Goal: Task Accomplishment & Management: Use online tool/utility

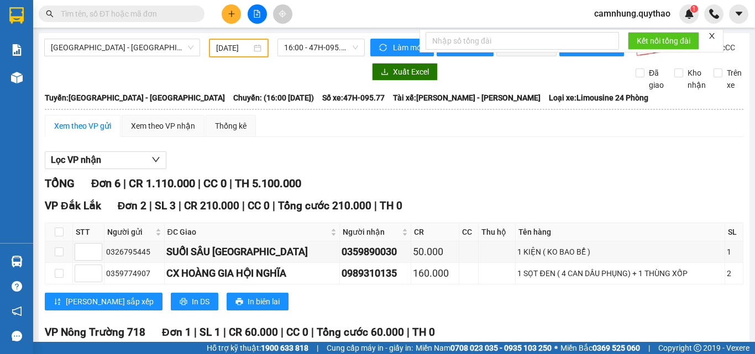
scroll to position [428, 0]
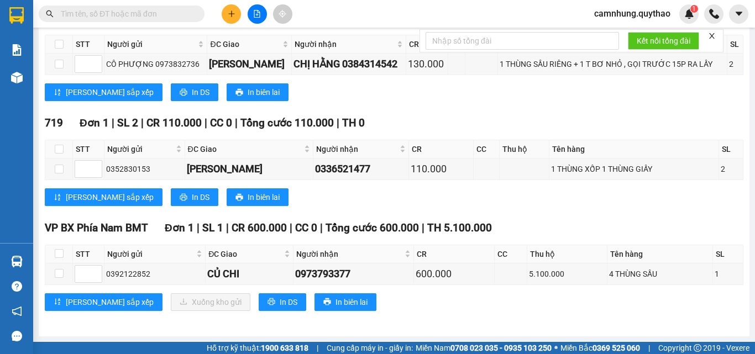
click at [161, 13] on input "text" at bounding box center [126, 14] width 130 height 12
click at [160, 13] on input "text" at bounding box center [126, 14] width 130 height 12
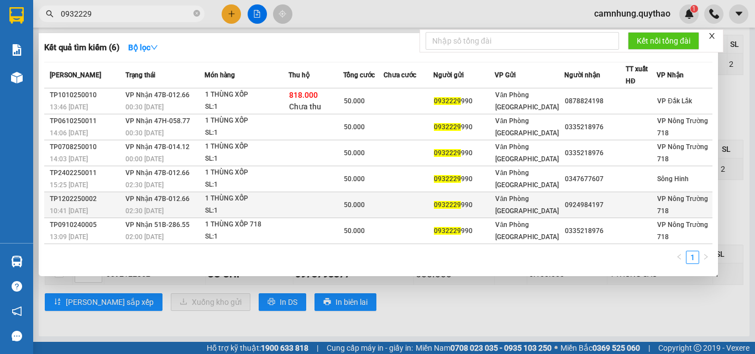
type input "0932229"
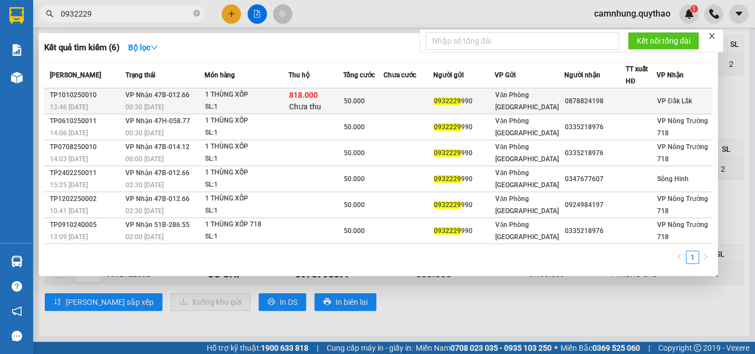
click at [446, 100] on span "0932229" at bounding box center [447, 101] width 27 height 8
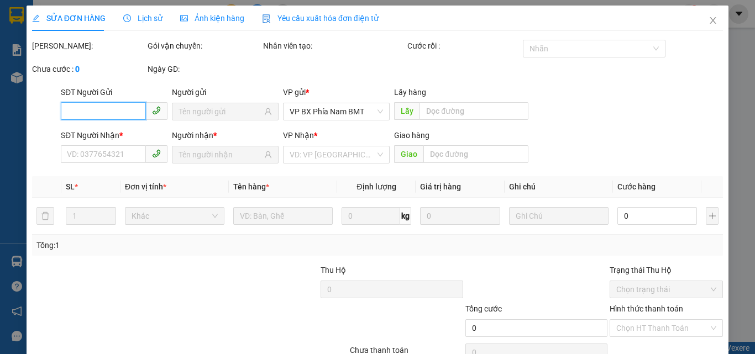
type input "0932229990"
type input "0878824198"
type input "818.000"
type input "50.000"
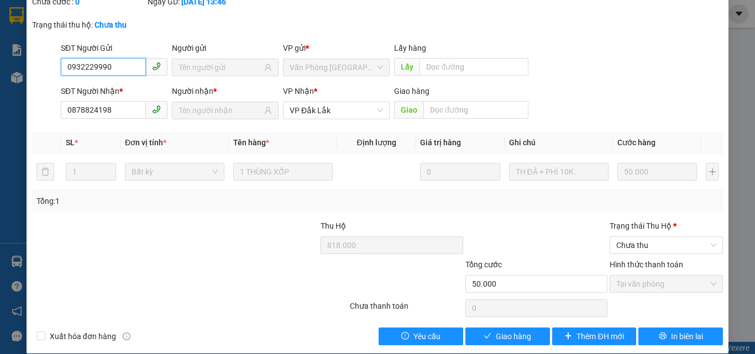
scroll to position [80, 0]
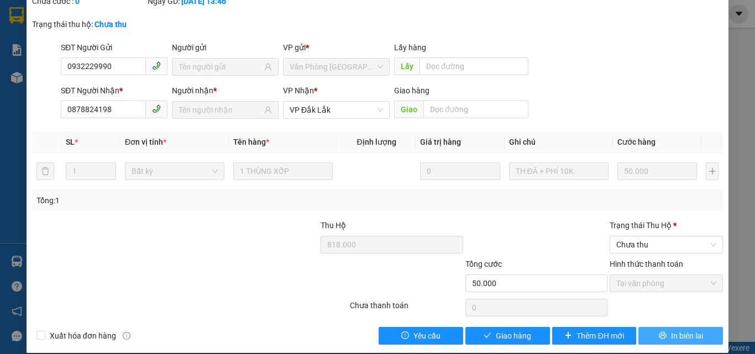
click at [671, 330] on span "In biên lai" at bounding box center [687, 336] width 32 height 12
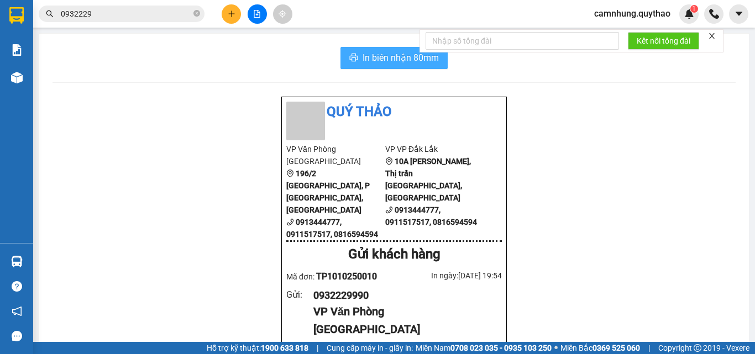
click at [376, 57] on span "In biên nhận 80mm" at bounding box center [401, 58] width 76 height 14
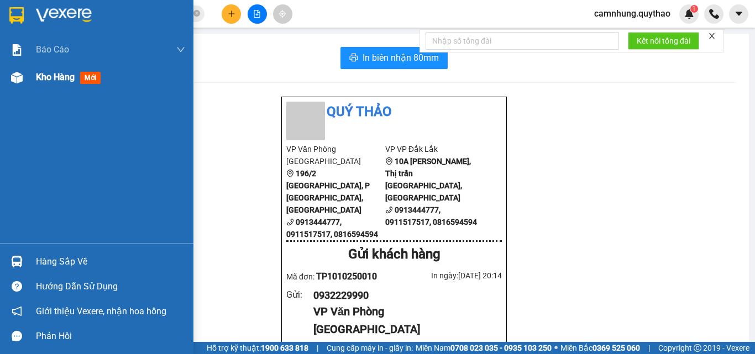
click at [50, 77] on span "Kho hàng" at bounding box center [55, 77] width 39 height 11
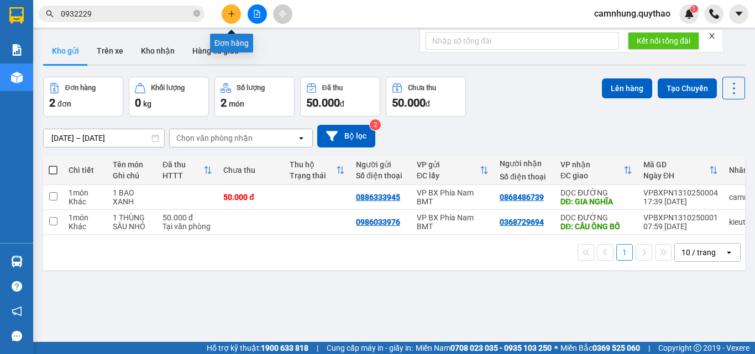
click at [228, 11] on icon "plus" at bounding box center [232, 14] width 8 height 8
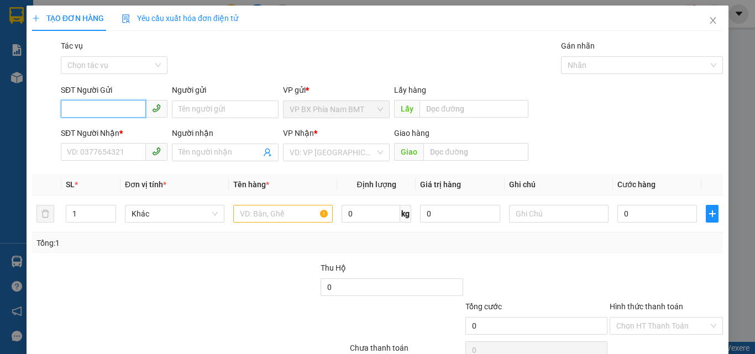
click at [106, 110] on input "SĐT Người Gửi" at bounding box center [103, 109] width 85 height 18
paste input "0899145556"
type input "0899145556"
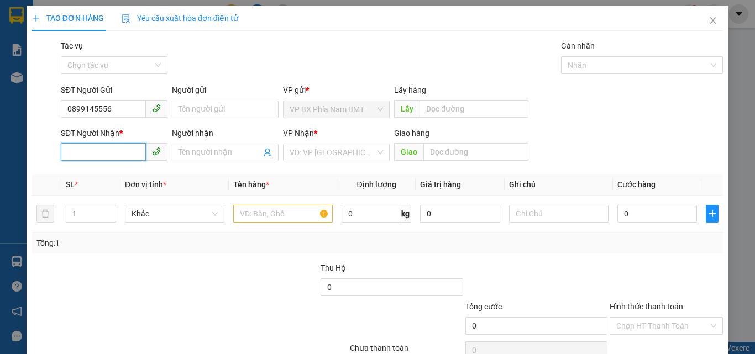
click at [114, 152] on input "SĐT Người Nhận *" at bounding box center [103, 152] width 85 height 18
paste input "0869395835"
type input "0869395835"
click at [272, 219] on input "text" at bounding box center [282, 214] width 99 height 18
click at [258, 209] on input "text" at bounding box center [282, 214] width 99 height 18
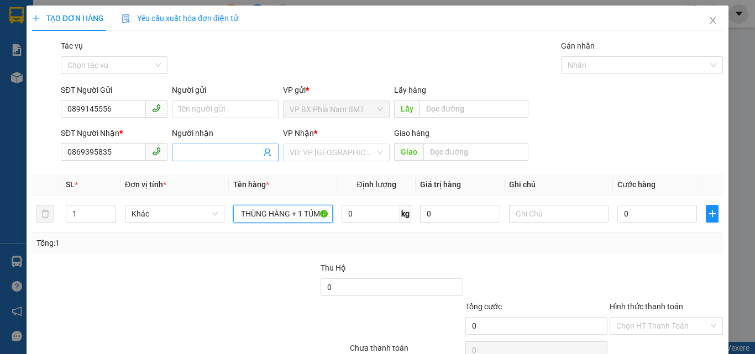
scroll to position [0, 15]
type input "11 THÙNG HÀNG + 1 TÚM N"
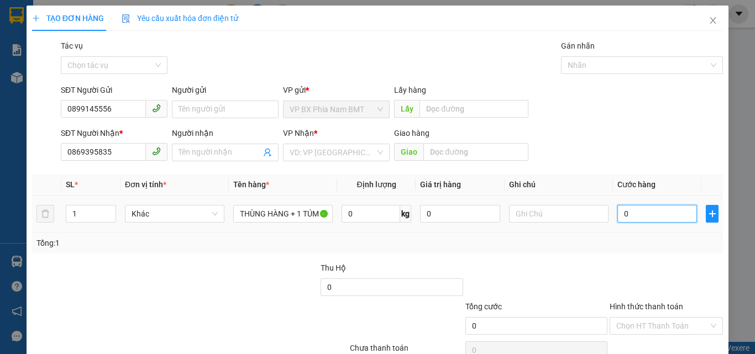
scroll to position [0, 0]
click at [642, 210] on input "0" at bounding box center [657, 214] width 80 height 18
type input "05"
type input "5"
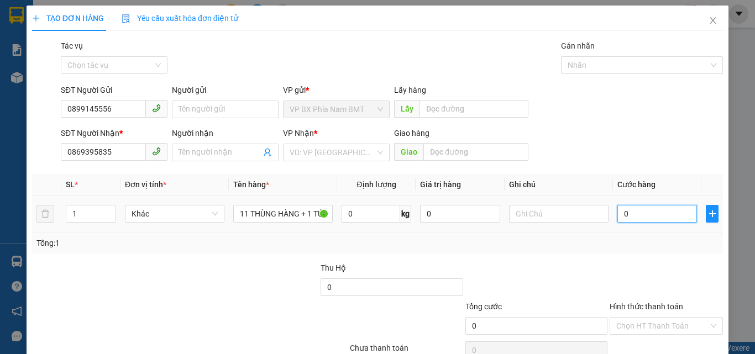
type input "5"
type input "054"
type input "54"
type input "0.540"
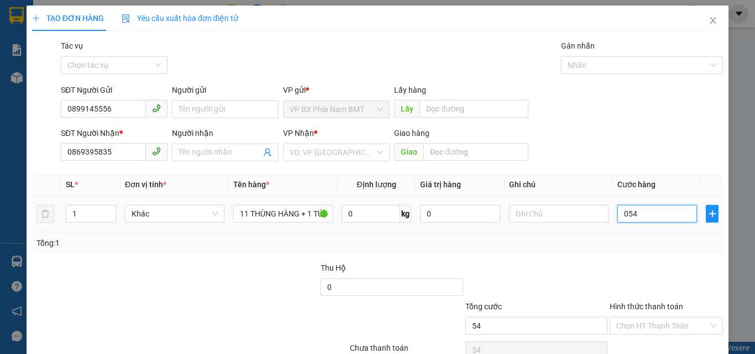
type input "540"
type input "05.400"
type input "5.400"
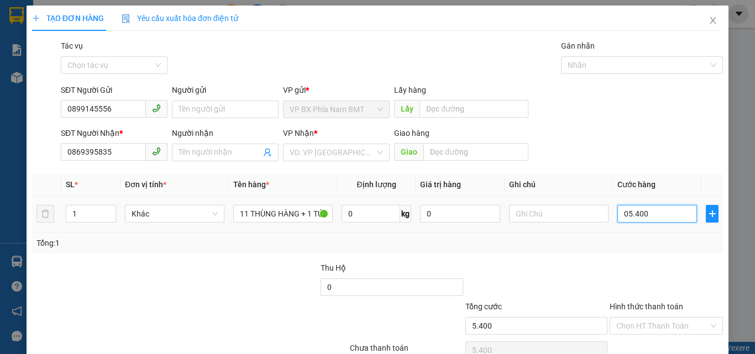
type input "0.540"
type input "540"
type input "054"
type input "54"
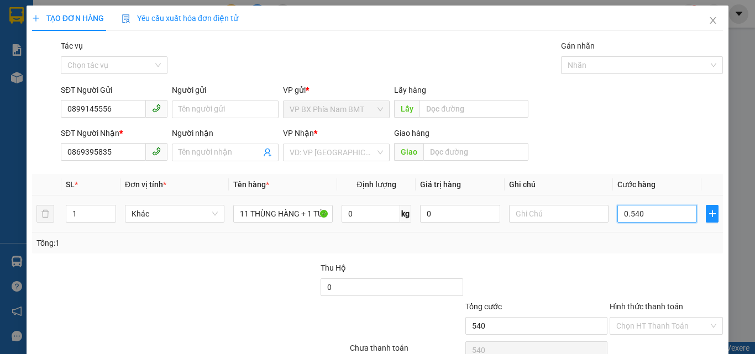
type input "54"
type input "05"
type input "5"
type input "0"
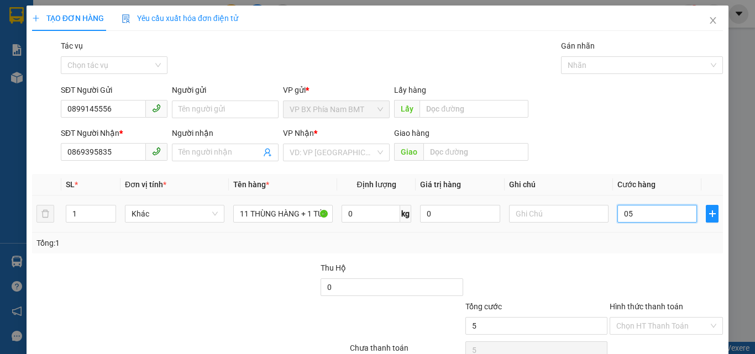
type input "0"
click at [617, 216] on input "0" at bounding box center [657, 214] width 80 height 18
type input "50"
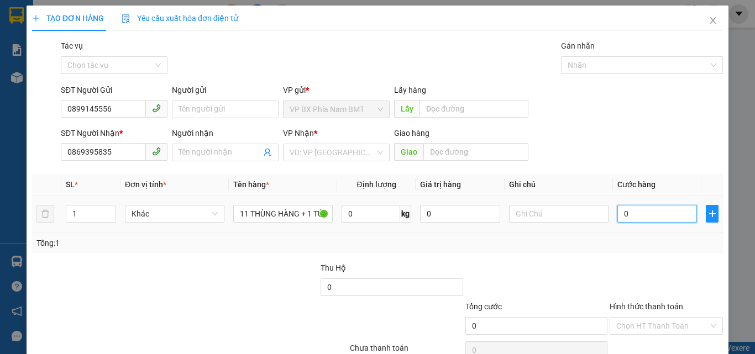
type input "50"
type input "540"
type input "5.400"
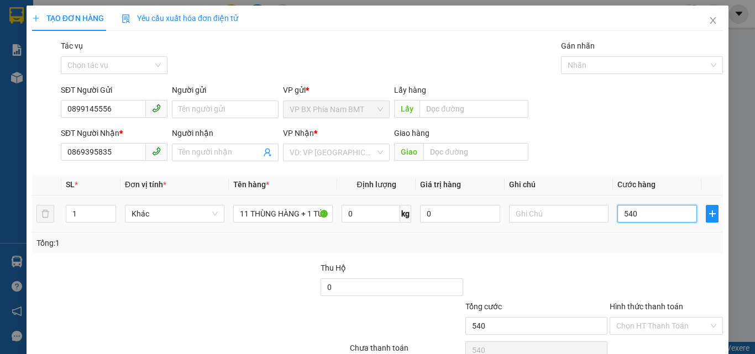
type input "5.400"
type input "54.000"
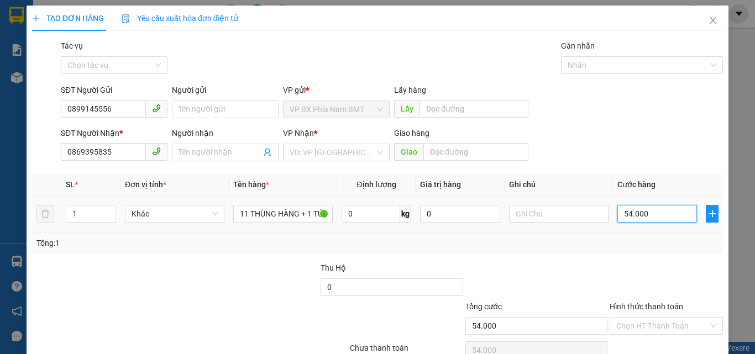
type input "540.000"
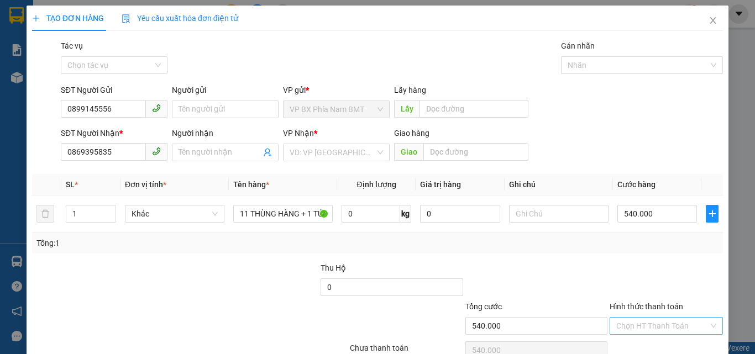
click at [647, 331] on input "Hình thức thanh toán" at bounding box center [662, 326] width 92 height 17
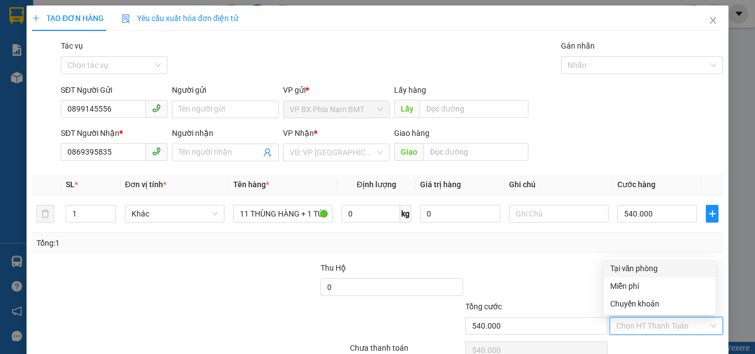
click at [648, 266] on div "Tại văn phòng" at bounding box center [659, 269] width 99 height 12
type input "0"
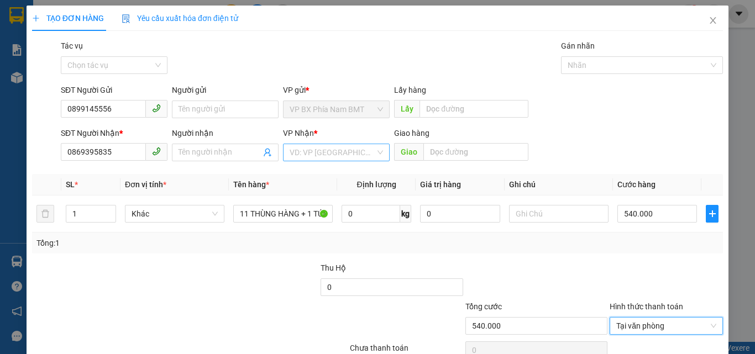
click at [331, 150] on input "search" at bounding box center [333, 152] width 86 height 17
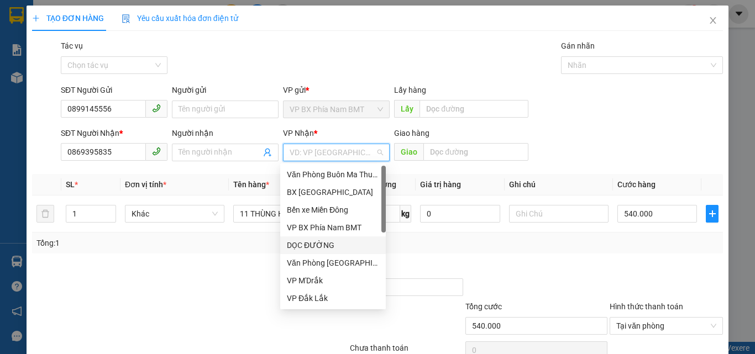
click at [328, 242] on div "DỌC ĐƯỜNG" at bounding box center [333, 245] width 92 height 12
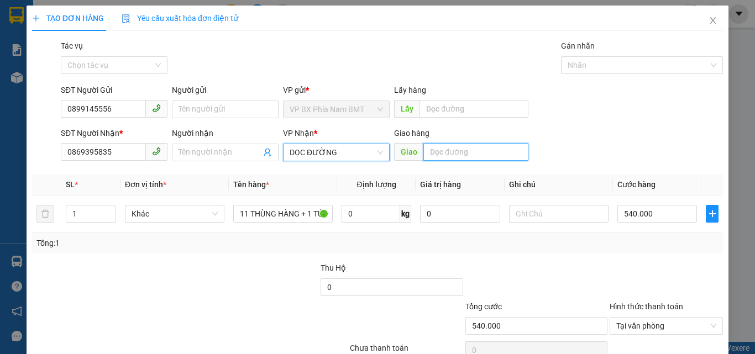
click at [447, 153] on input "text" at bounding box center [475, 152] width 105 height 18
click at [352, 148] on span "DỌC ĐƯỜNG" at bounding box center [336, 152] width 93 height 17
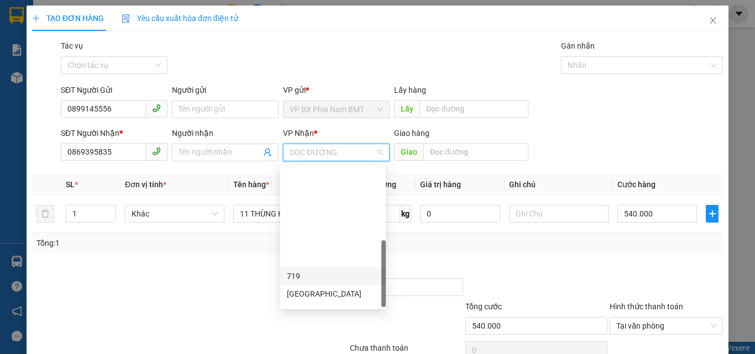
scroll to position [230, 0]
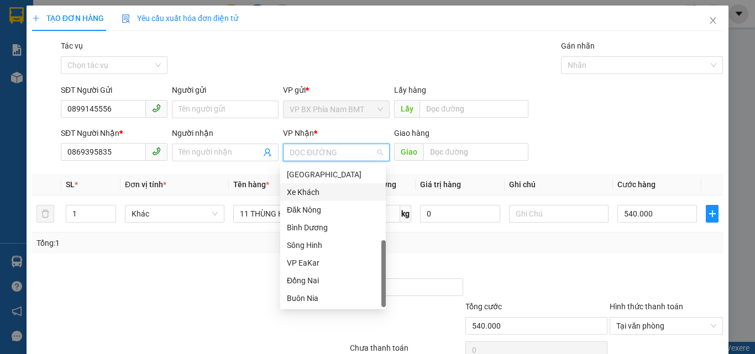
click at [308, 190] on div "Xe Khách" at bounding box center [333, 192] width 92 height 12
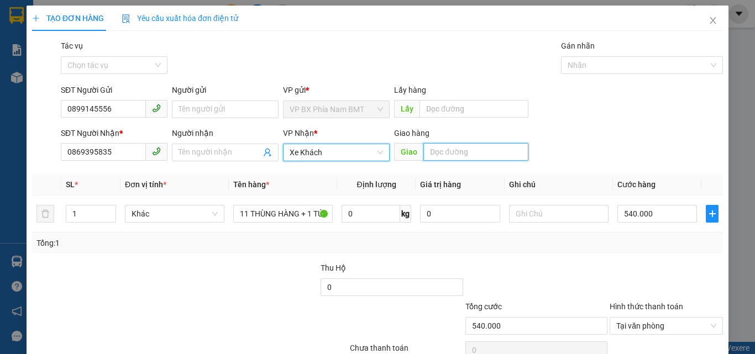
click at [443, 150] on input "text" at bounding box center [475, 152] width 105 height 18
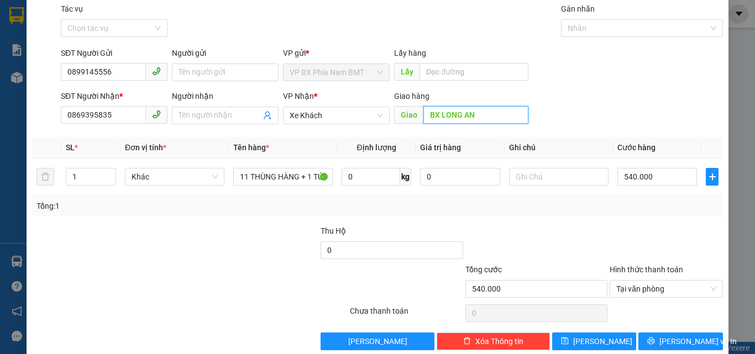
scroll to position [55, 0]
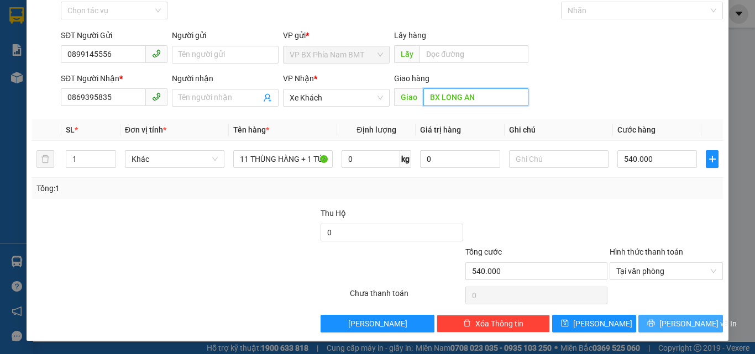
type input "BX LONG AN"
click at [664, 319] on span "[PERSON_NAME] và In" at bounding box center [697, 324] width 77 height 12
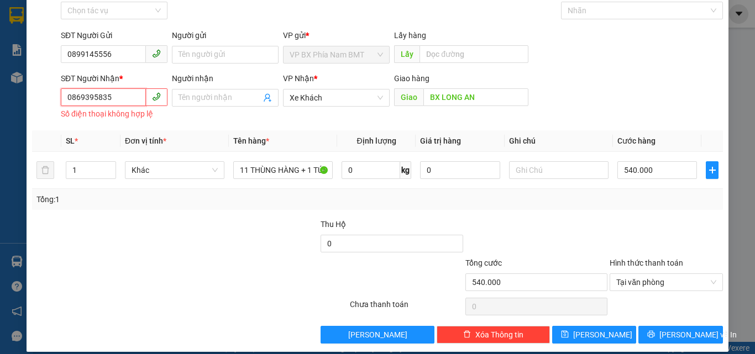
click at [67, 96] on input "0869395835" at bounding box center [103, 97] width 85 height 18
click at [71, 97] on input "0869395835" at bounding box center [103, 97] width 85 height 18
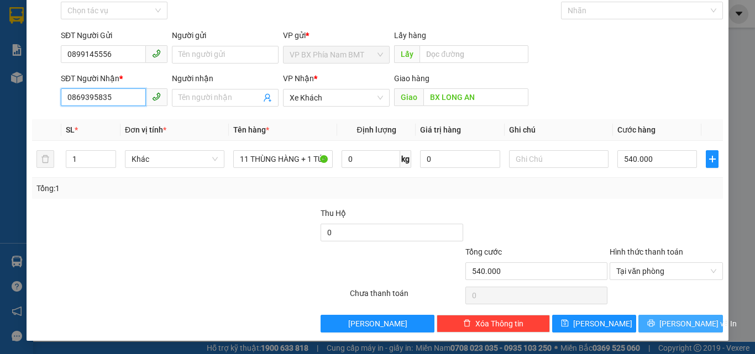
type input "0869395835"
click at [665, 317] on button "[PERSON_NAME] và In" at bounding box center [680, 324] width 85 height 18
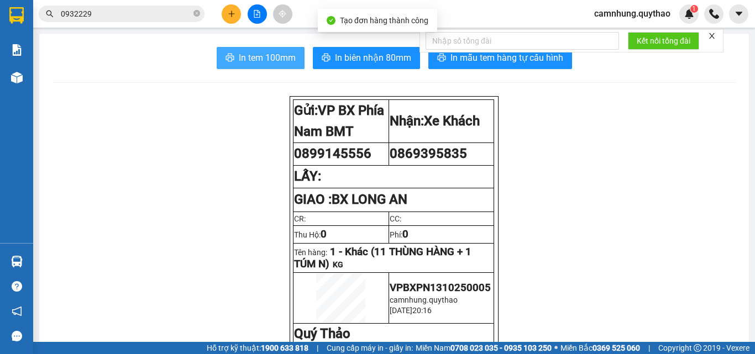
click at [275, 60] on span "In tem 100mm" at bounding box center [267, 58] width 57 height 14
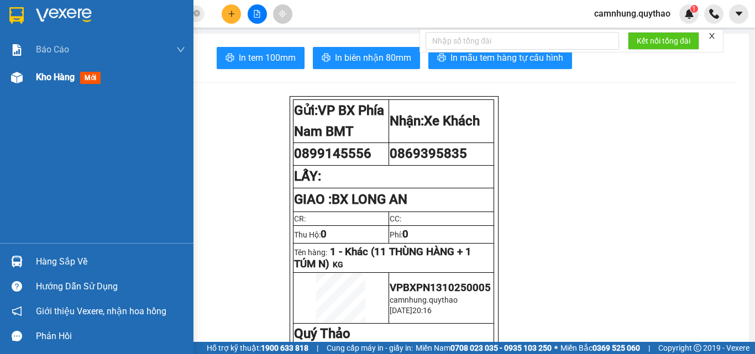
click at [55, 80] on span "Kho hàng" at bounding box center [55, 77] width 39 height 11
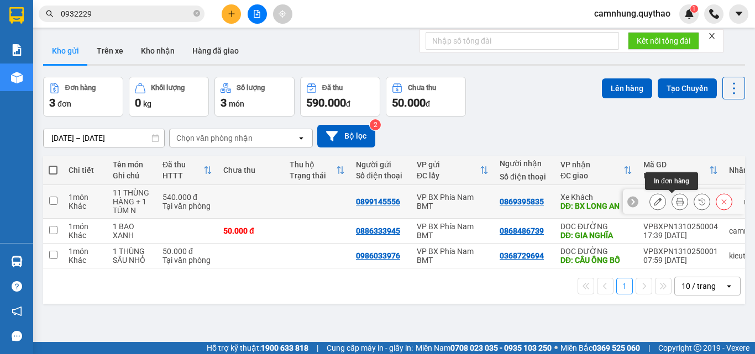
click at [675, 203] on button at bounding box center [679, 201] width 15 height 19
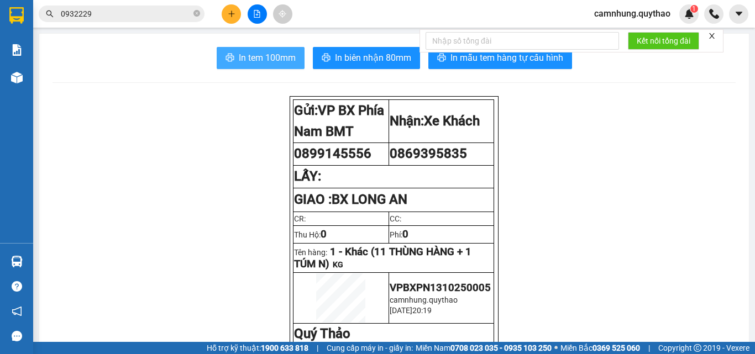
click at [261, 62] on span "In tem 100mm" at bounding box center [267, 58] width 57 height 14
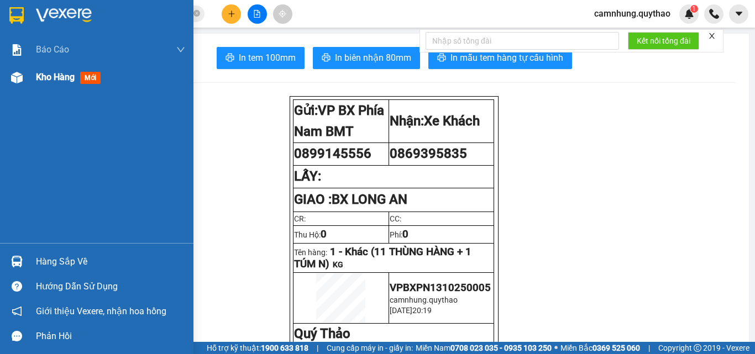
click at [50, 79] on span "Kho hàng" at bounding box center [55, 77] width 39 height 11
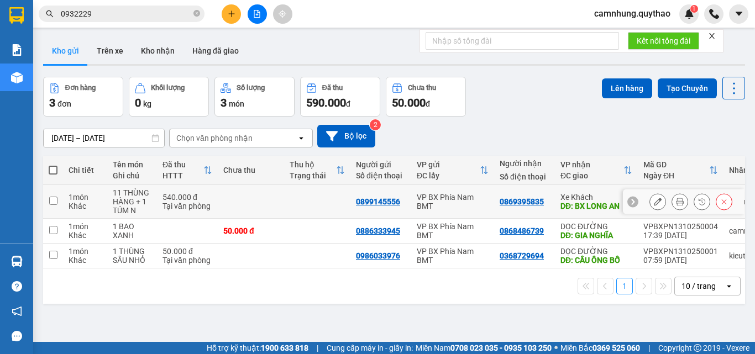
click at [334, 203] on td at bounding box center [317, 202] width 66 height 34
checkbox input "true"
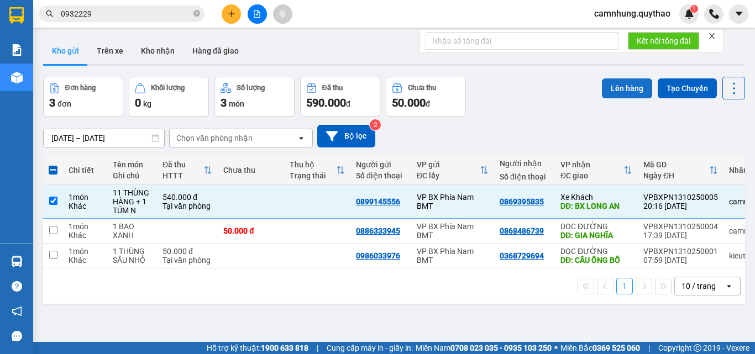
click at [620, 87] on button "Lên hàng" at bounding box center [627, 88] width 50 height 20
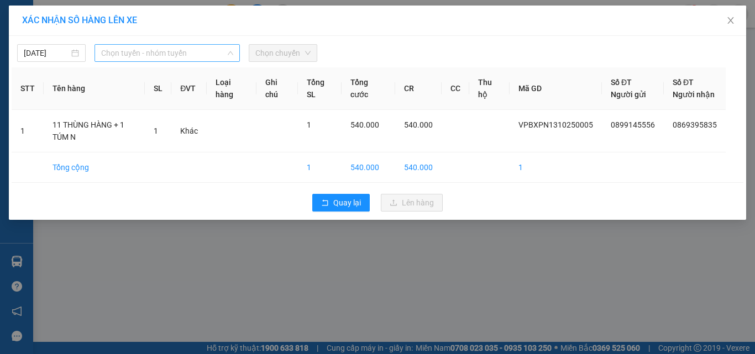
click at [175, 56] on span "Chọn tuyến - nhóm tuyến" at bounding box center [167, 53] width 132 height 17
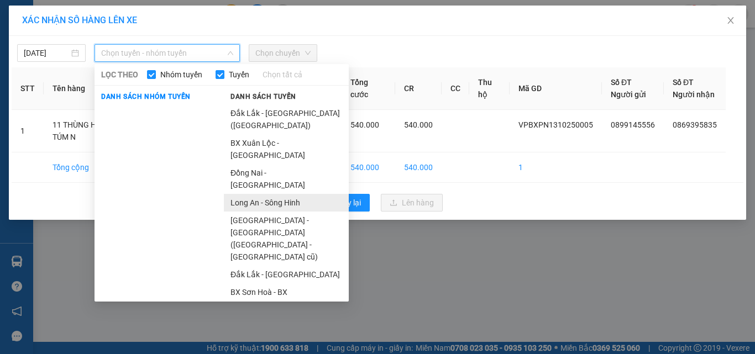
scroll to position [137, 0]
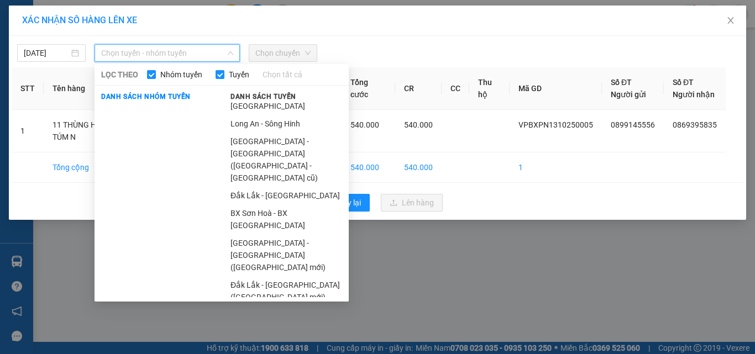
click at [290, 306] on li "Sông Hinh - Long An" at bounding box center [286, 315] width 125 height 18
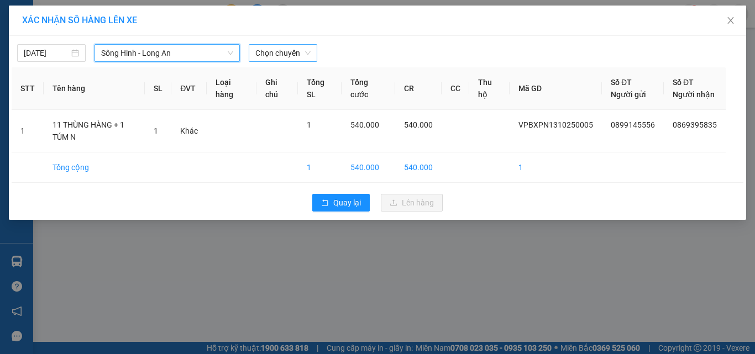
click at [279, 55] on span "Chọn chuyến" at bounding box center [282, 53] width 55 height 17
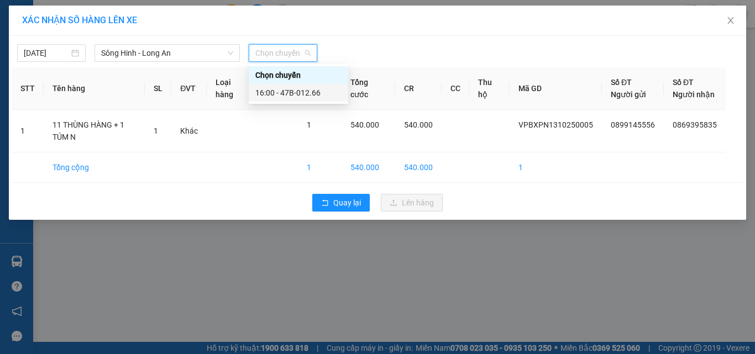
click at [301, 88] on div "16:00 - 47B-012.66" at bounding box center [298, 93] width 86 height 12
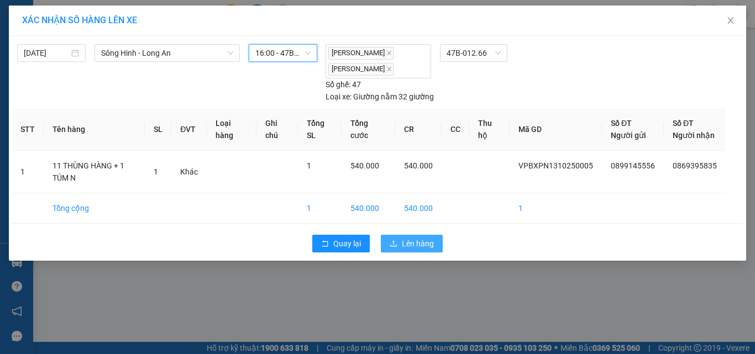
click at [416, 250] on span "Lên hàng" at bounding box center [418, 244] width 32 height 12
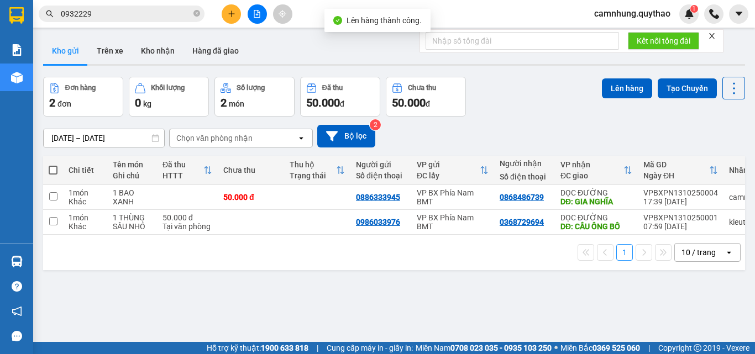
click at [253, 13] on icon "file-add" at bounding box center [257, 14] width 8 height 8
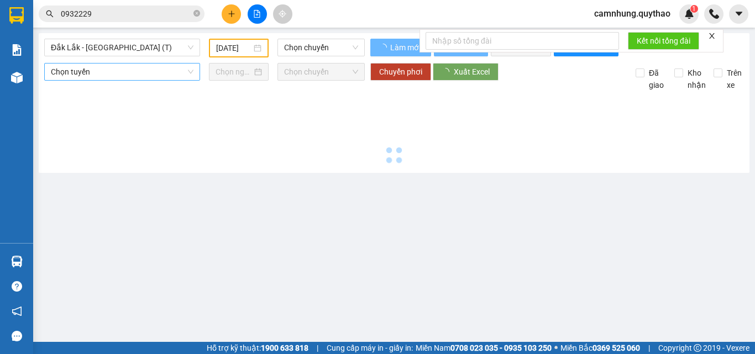
type input "[DATE]"
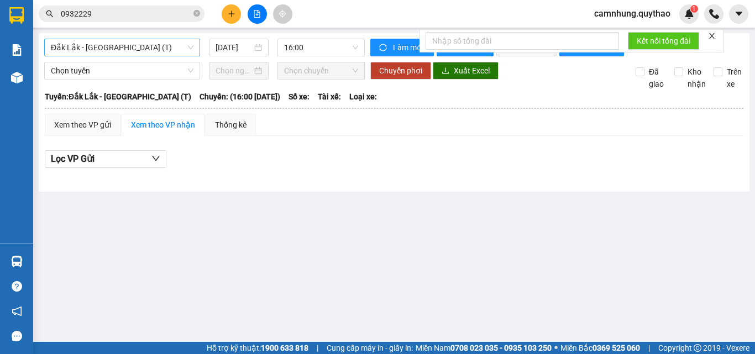
click at [125, 55] on span "Đắk Lắk - [GEOGRAPHIC_DATA] (T)" at bounding box center [122, 47] width 143 height 17
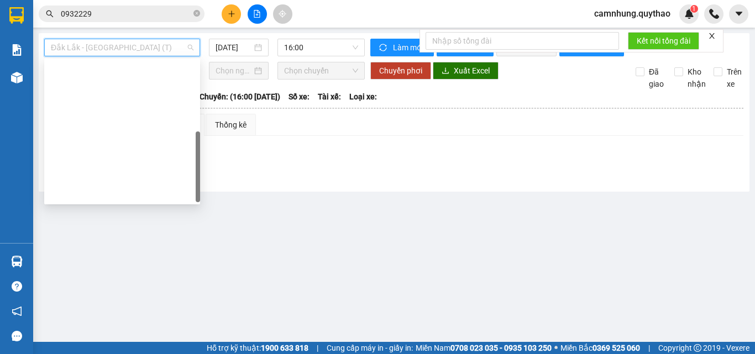
scroll to position [159, 0]
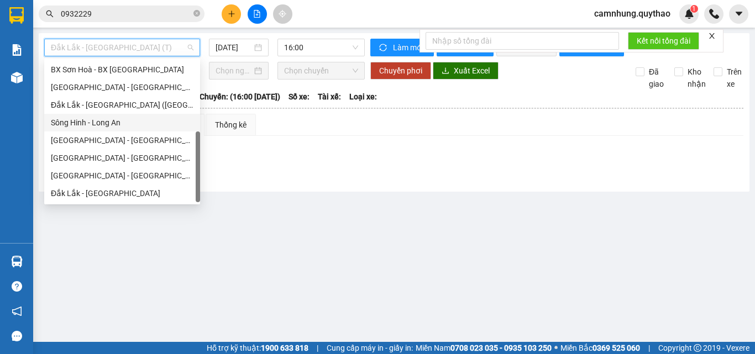
click at [127, 122] on div "Sông Hinh - Long An" at bounding box center [122, 123] width 143 height 12
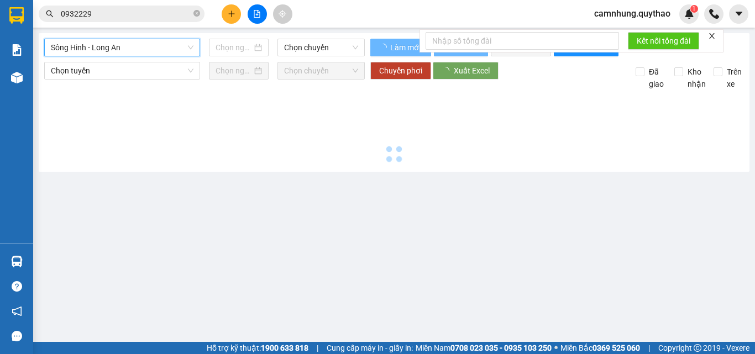
type input "[DATE]"
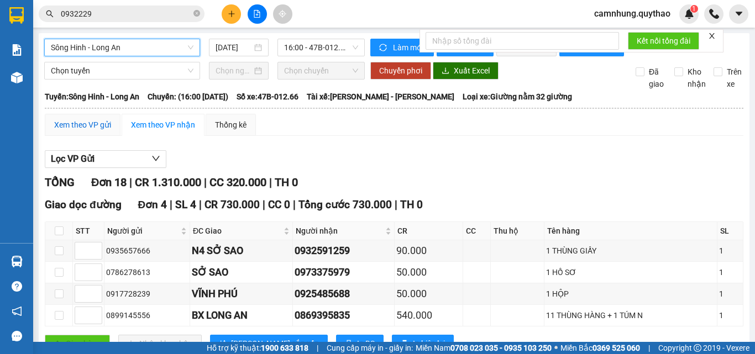
click at [80, 130] on div "Xem theo VP gửi" at bounding box center [82, 125] width 57 height 12
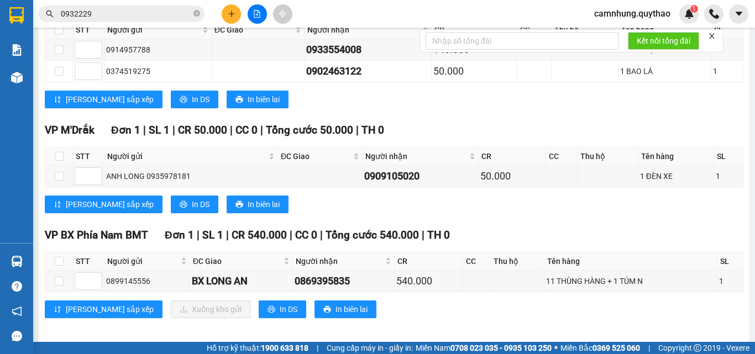
scroll to position [603, 0]
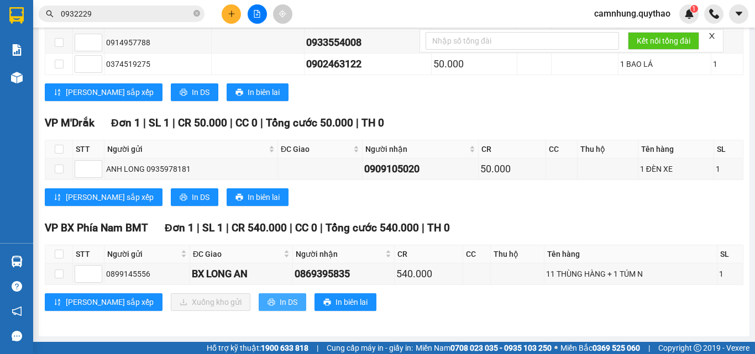
click at [280, 305] on span "In DS" at bounding box center [289, 302] width 18 height 12
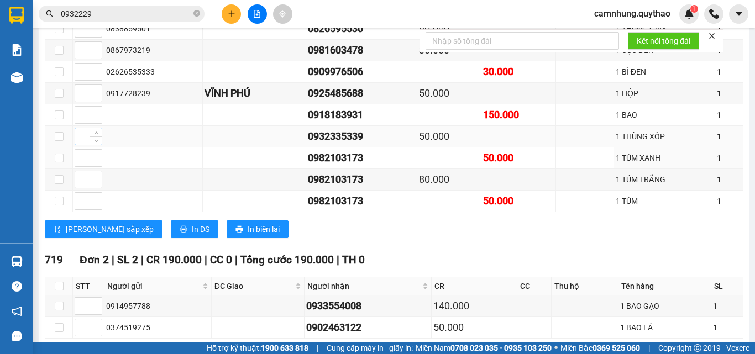
scroll to position [327, 0]
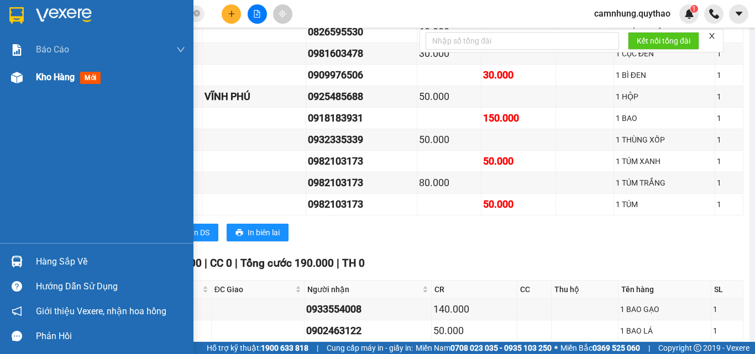
click at [56, 77] on span "Kho hàng" at bounding box center [55, 77] width 39 height 11
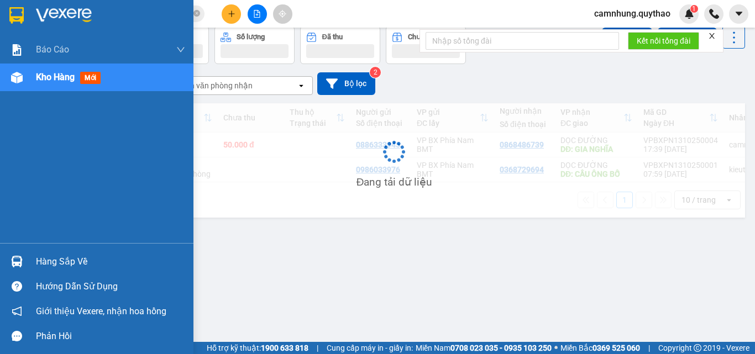
scroll to position [51, 0]
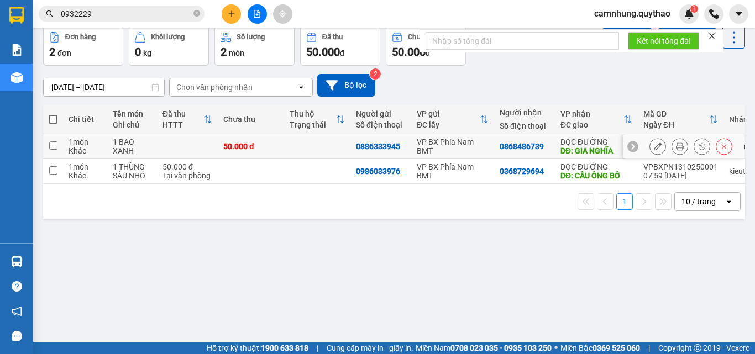
click at [294, 149] on td at bounding box center [317, 146] width 66 height 25
checkbox input "true"
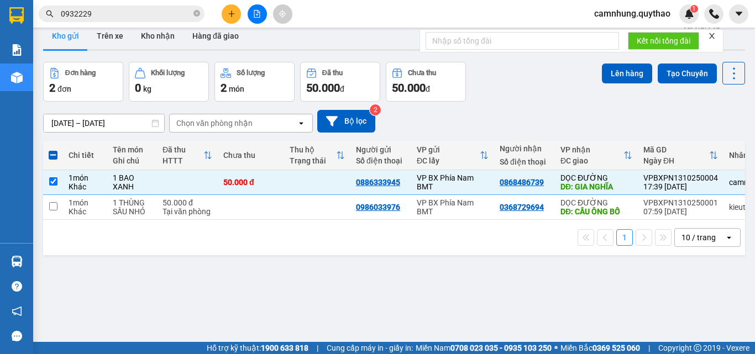
scroll to position [0, 0]
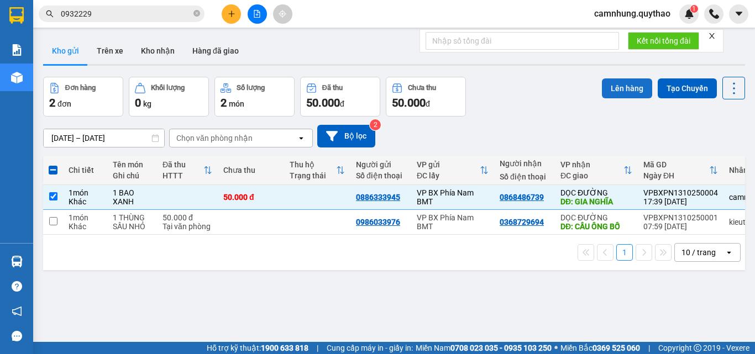
click at [624, 86] on button "Lên hàng" at bounding box center [627, 88] width 50 height 20
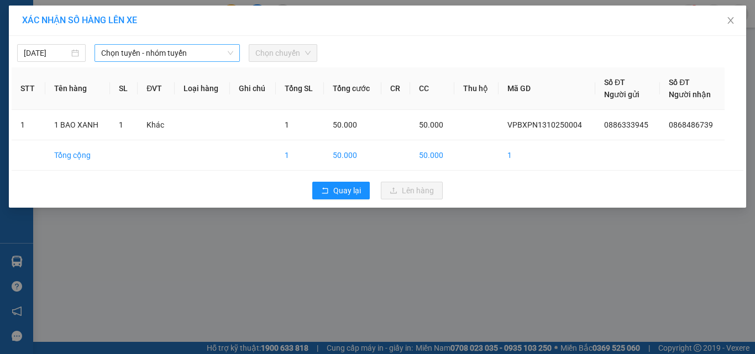
click at [169, 58] on span "Chọn tuyến - nhóm tuyến" at bounding box center [167, 53] width 132 height 17
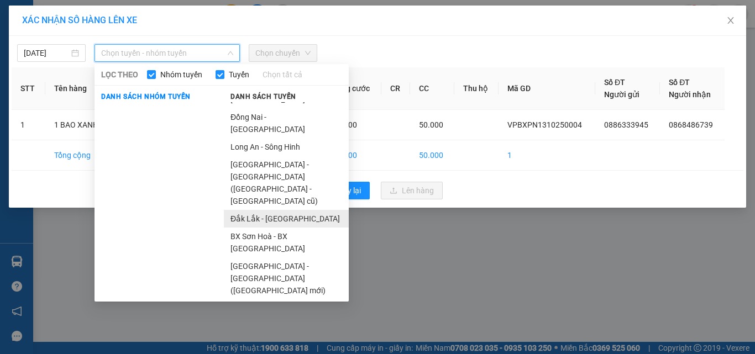
scroll to position [137, 0]
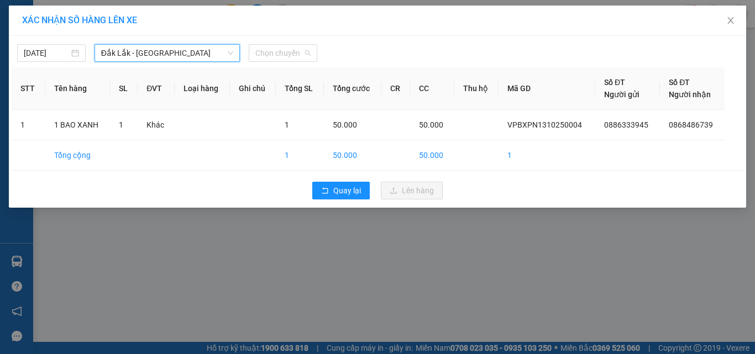
drag, startPoint x: 272, startPoint y: 51, endPoint x: 297, endPoint y: 79, distance: 38.0
click at [272, 51] on span "Chọn chuyến" at bounding box center [282, 53] width 55 height 17
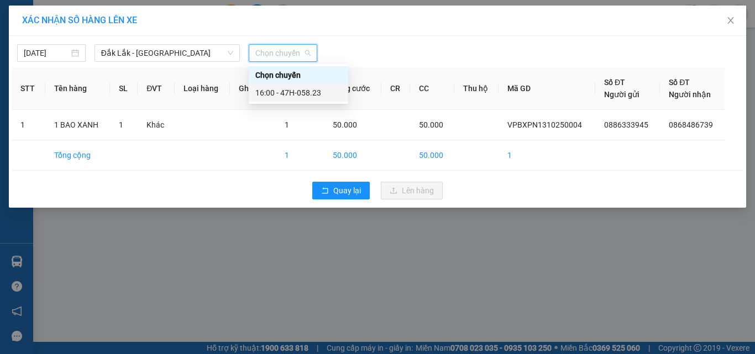
click at [297, 88] on div "16:00 - 47H-058.23" at bounding box center [298, 93] width 86 height 12
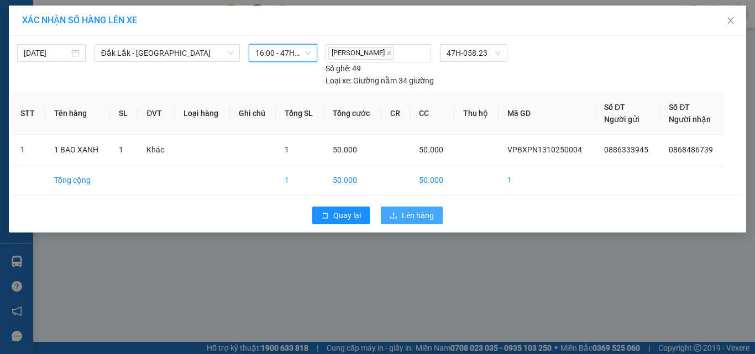
click at [419, 219] on span "Lên hàng" at bounding box center [418, 215] width 32 height 12
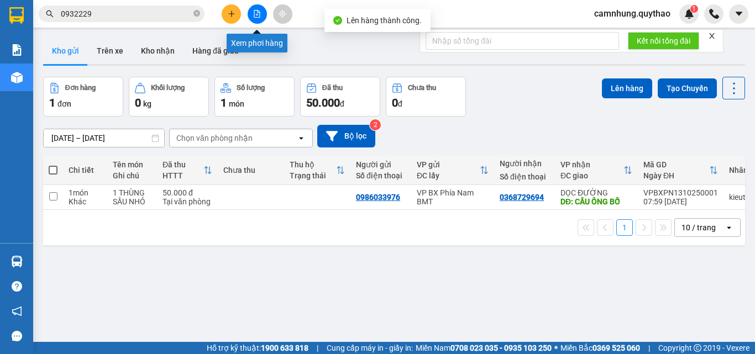
click at [256, 17] on icon "file-add" at bounding box center [257, 14] width 6 height 8
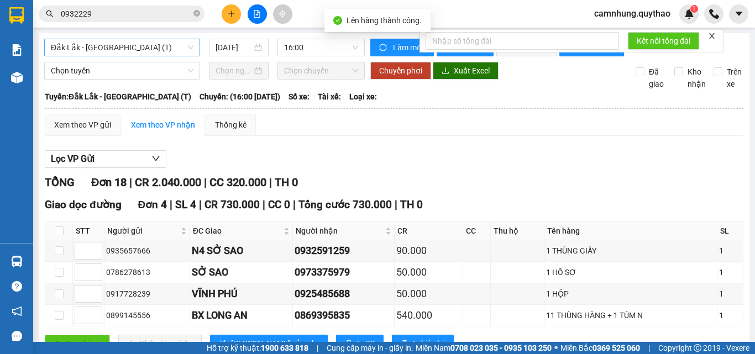
click at [123, 47] on span "Đắk Lắk - [GEOGRAPHIC_DATA] (T)" at bounding box center [122, 47] width 143 height 17
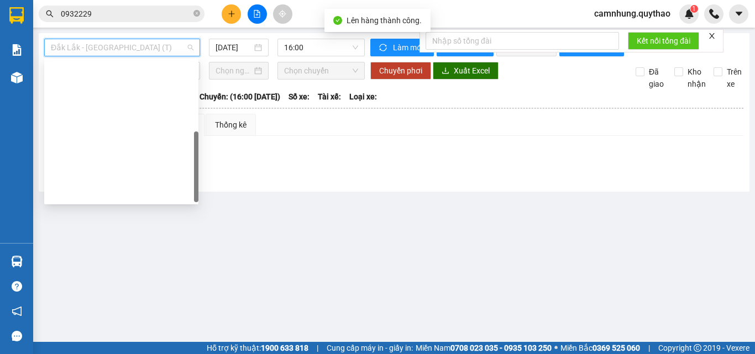
scroll to position [159, 0]
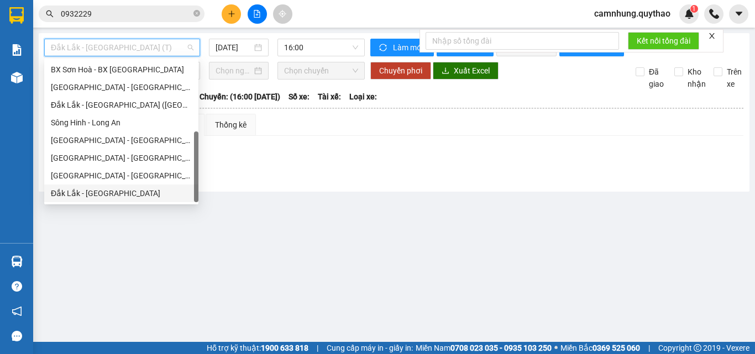
click at [107, 190] on div "Đắk Lắk - [GEOGRAPHIC_DATA]" at bounding box center [121, 193] width 141 height 12
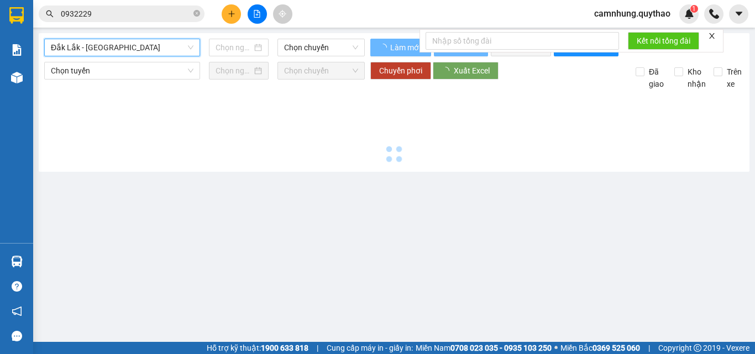
type input "[DATE]"
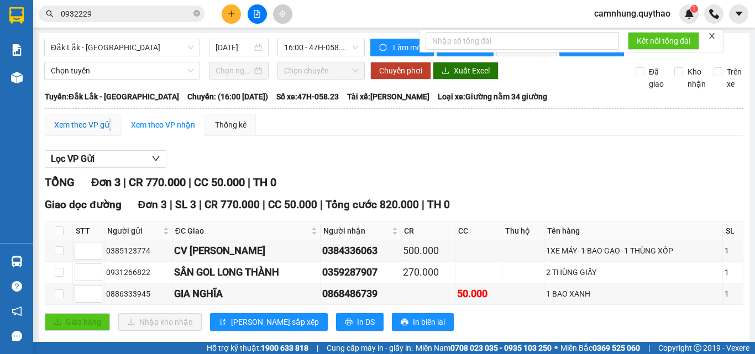
click at [111, 131] on div "Xem theo VP gửi" at bounding box center [82, 125] width 57 height 12
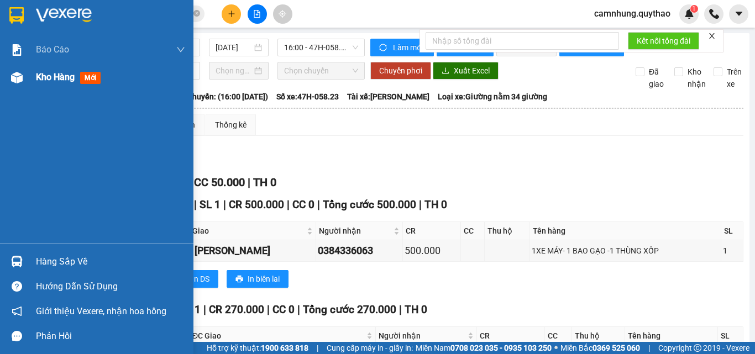
click at [51, 78] on span "Kho hàng" at bounding box center [55, 77] width 39 height 11
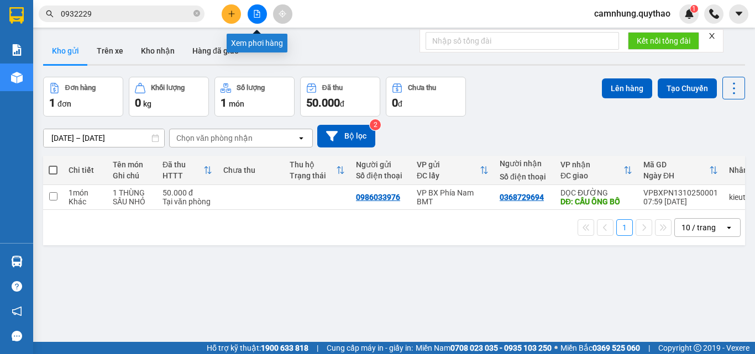
click at [256, 18] on button at bounding box center [257, 13] width 19 height 19
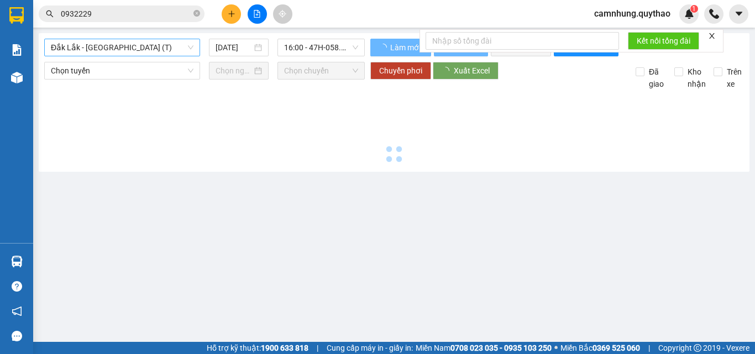
click at [130, 51] on span "Đắk Lắk - [GEOGRAPHIC_DATA] (T)" at bounding box center [122, 47] width 143 height 17
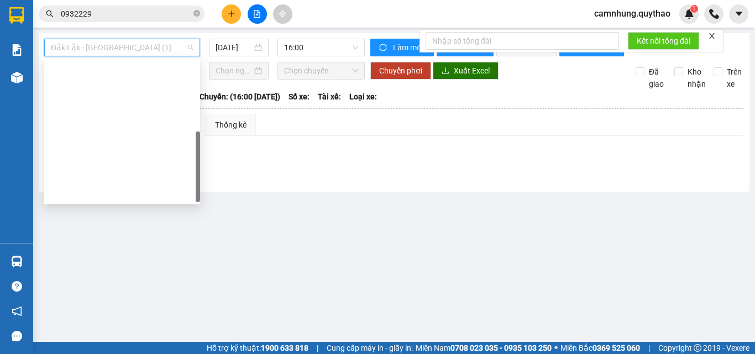
scroll to position [159, 0]
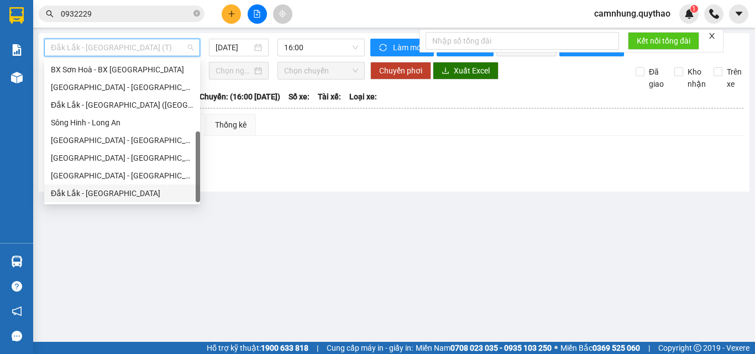
click at [97, 190] on div "Đắk Lắk - [GEOGRAPHIC_DATA]" at bounding box center [122, 193] width 143 height 12
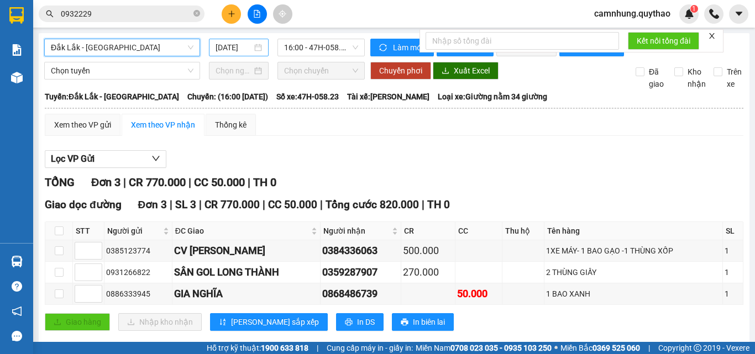
click at [226, 50] on input "[DATE]" at bounding box center [234, 47] width 36 height 12
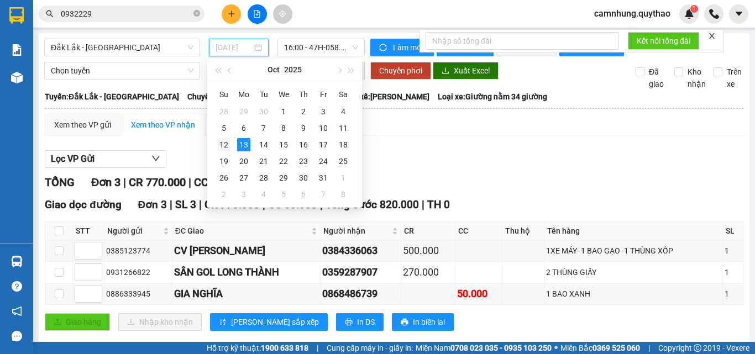
click at [219, 144] on div "12" at bounding box center [223, 144] width 13 height 13
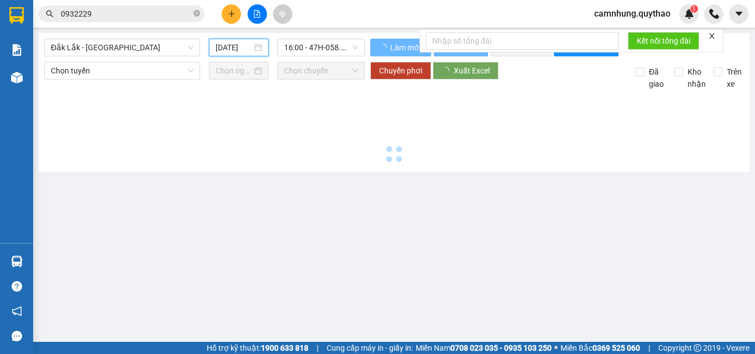
type input "[DATE]"
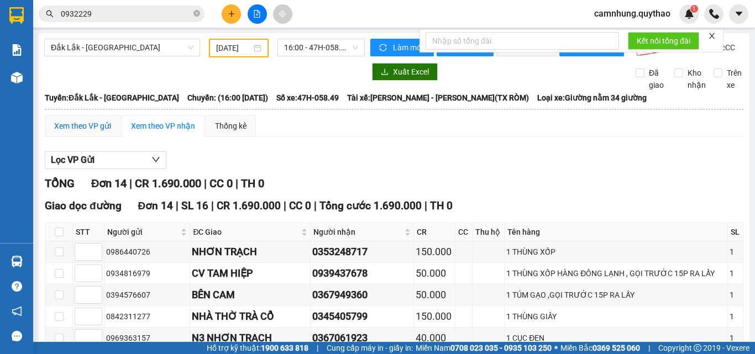
click at [80, 131] on div "Xem theo VP gửi" at bounding box center [82, 126] width 57 height 12
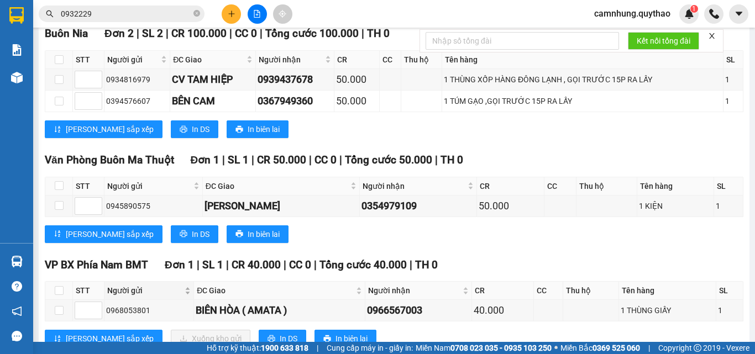
scroll to position [683, 0]
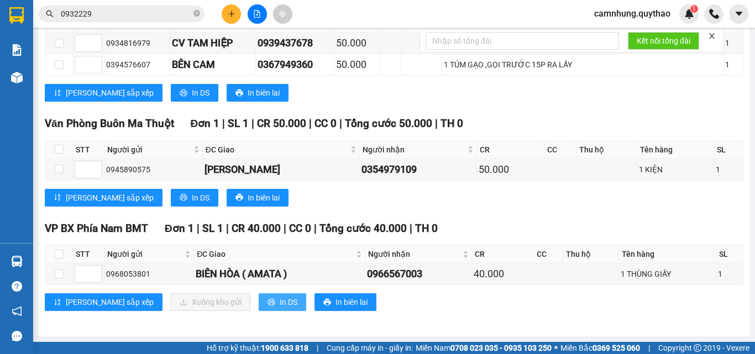
click at [268, 305] on icon "printer" at bounding box center [271, 302] width 7 height 7
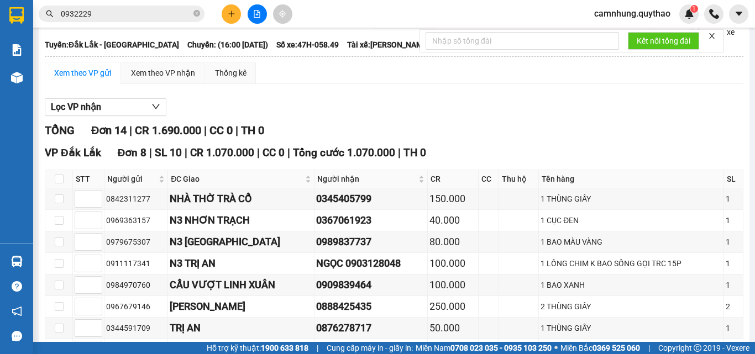
scroll to position [0, 0]
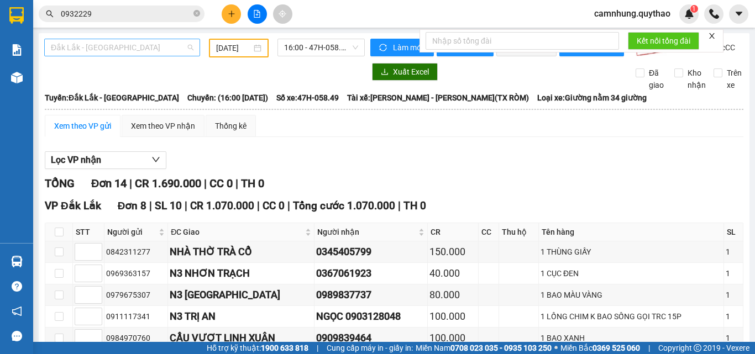
click at [117, 45] on span "Đắk Lắk - [GEOGRAPHIC_DATA]" at bounding box center [122, 47] width 143 height 17
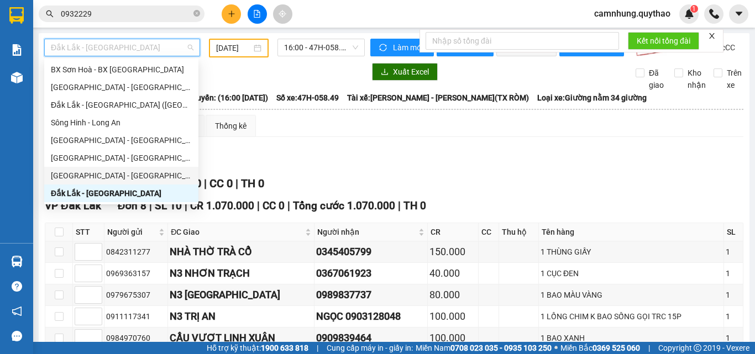
click at [93, 174] on div "[GEOGRAPHIC_DATA] - [GEOGRAPHIC_DATA]" at bounding box center [121, 176] width 141 height 12
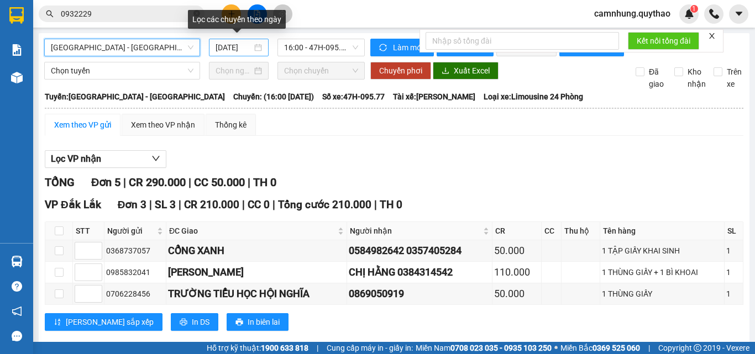
click at [227, 50] on input "[DATE]" at bounding box center [234, 47] width 36 height 12
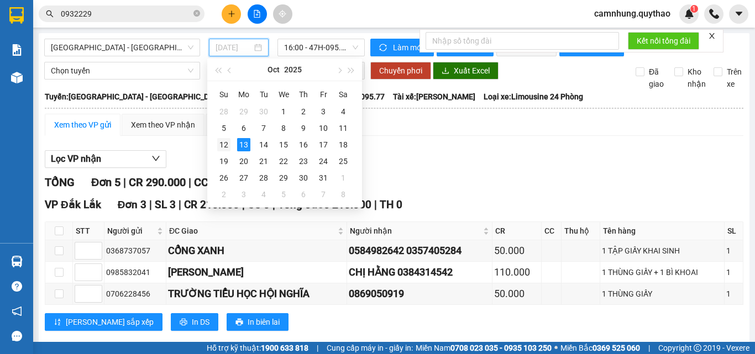
click at [228, 142] on div "12" at bounding box center [223, 144] width 13 height 13
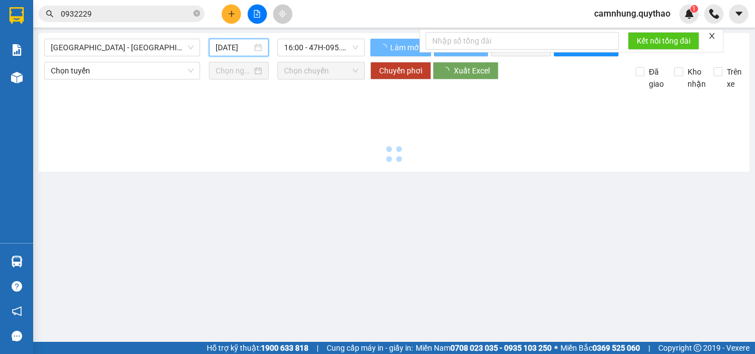
type input "[DATE]"
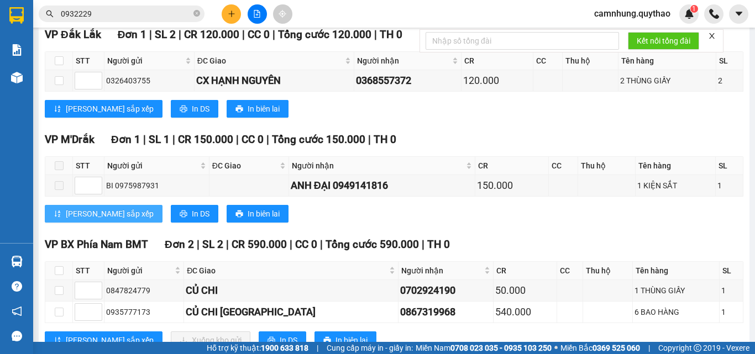
scroll to position [323, 0]
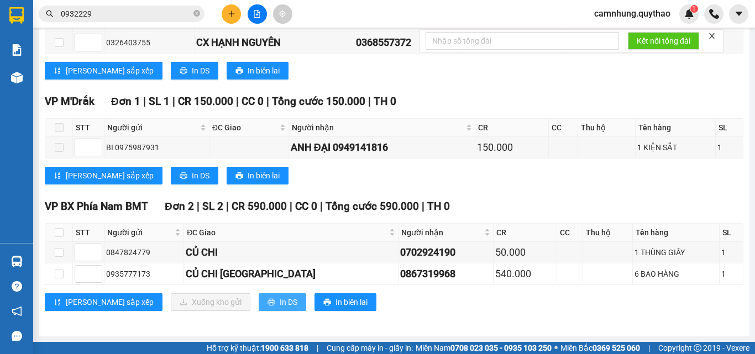
click at [268, 302] on icon "printer" at bounding box center [272, 302] width 8 height 8
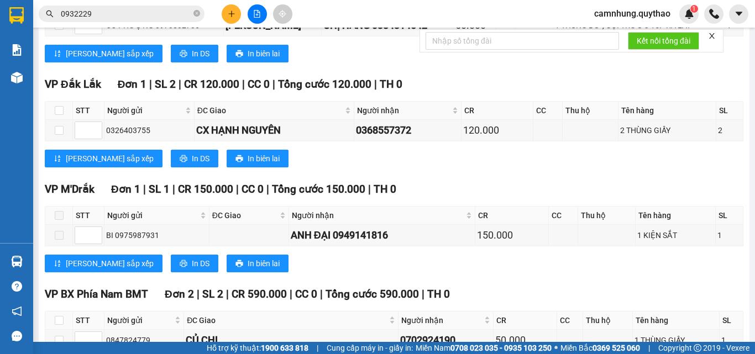
scroll to position [0, 0]
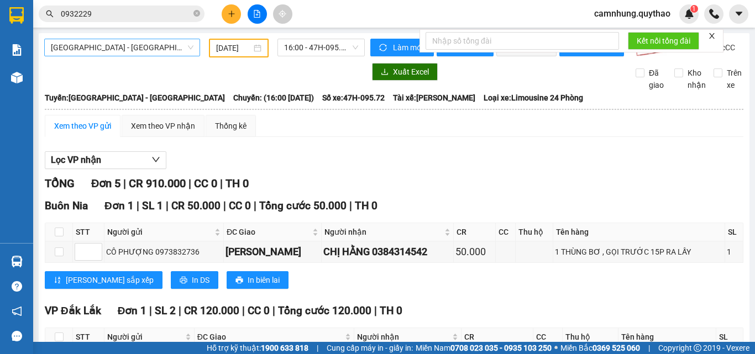
click at [106, 51] on span "[GEOGRAPHIC_DATA] - [GEOGRAPHIC_DATA]" at bounding box center [122, 47] width 143 height 17
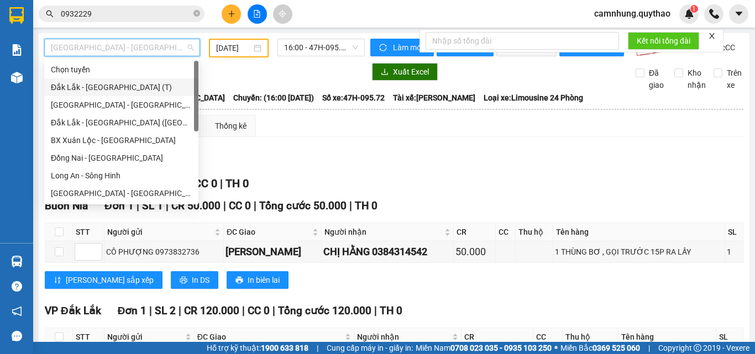
click at [92, 89] on div "Đắk Lắk - [GEOGRAPHIC_DATA] (T)" at bounding box center [121, 87] width 141 height 12
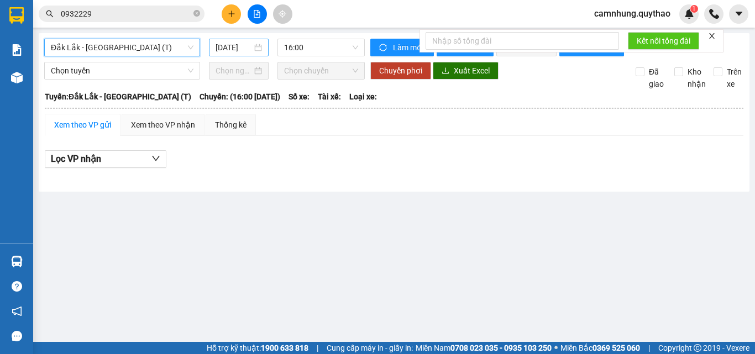
click at [234, 50] on input "[DATE]" at bounding box center [234, 47] width 36 height 12
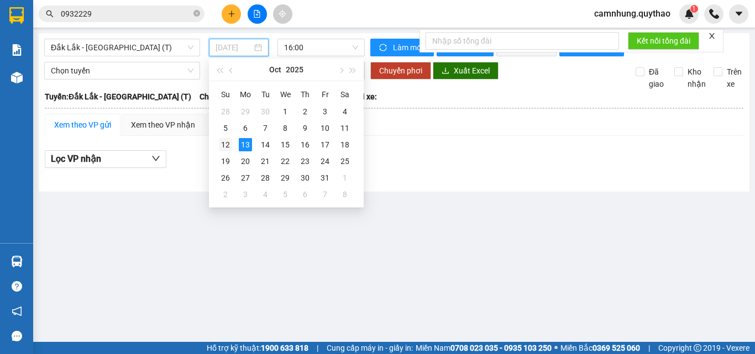
click at [224, 142] on div "12" at bounding box center [225, 144] width 13 height 13
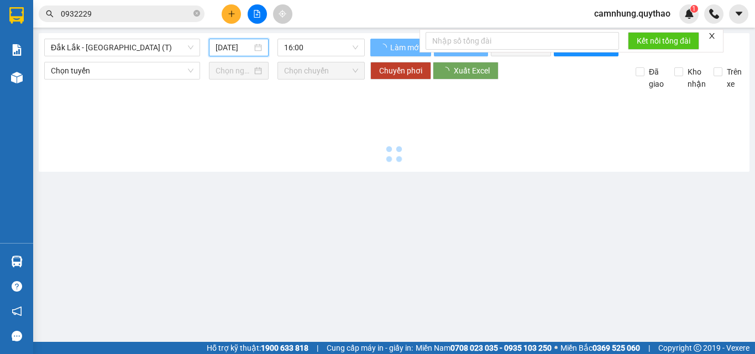
type input "[DATE]"
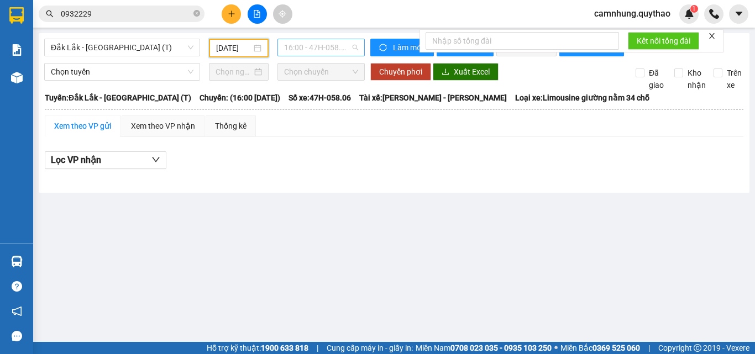
click at [326, 49] on span "16:00 - 47H-058.06" at bounding box center [321, 47] width 74 height 17
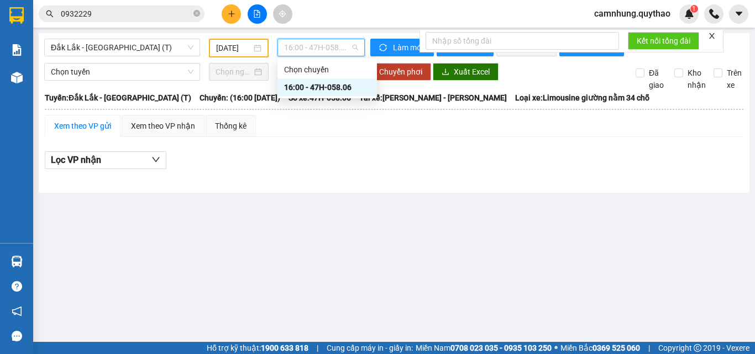
click at [327, 91] on div "16:00 - 47H-058.06" at bounding box center [327, 87] width 86 height 12
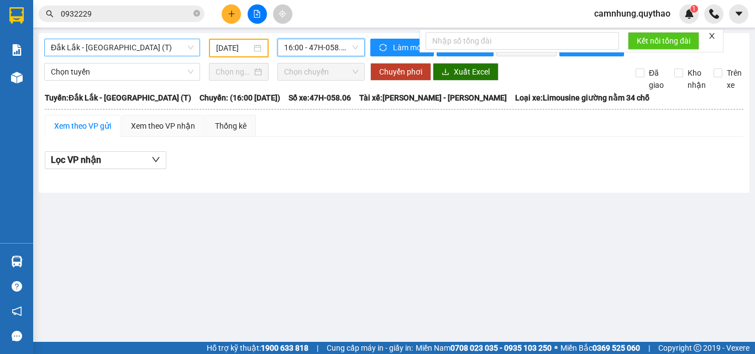
click at [140, 46] on span "Đắk Lắk - [GEOGRAPHIC_DATA] (T)" at bounding box center [122, 47] width 143 height 17
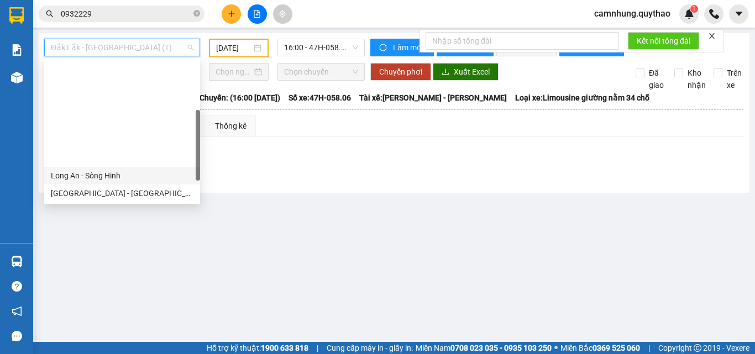
scroll to position [159, 0]
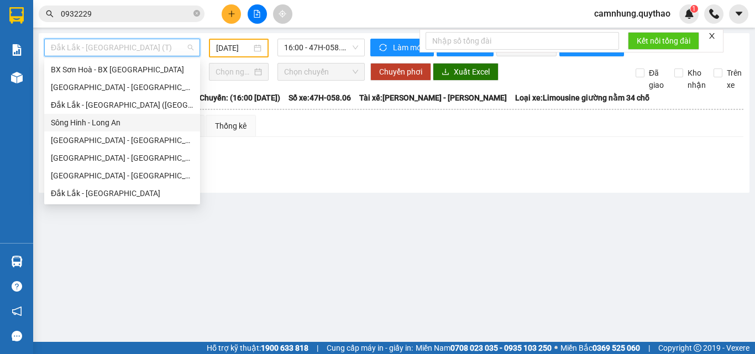
click at [85, 118] on div "Sông Hinh - Long An" at bounding box center [122, 123] width 143 height 12
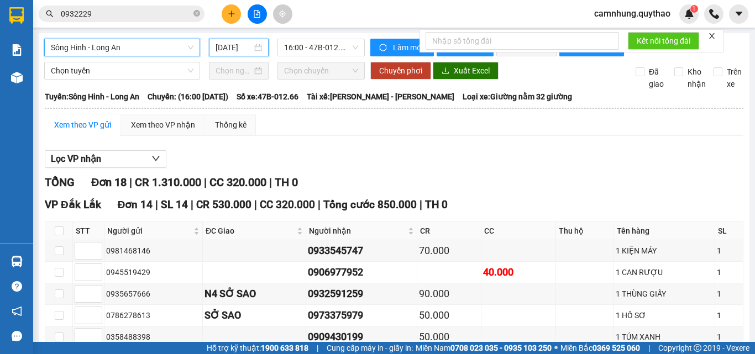
click at [238, 47] on input "[DATE]" at bounding box center [234, 47] width 36 height 12
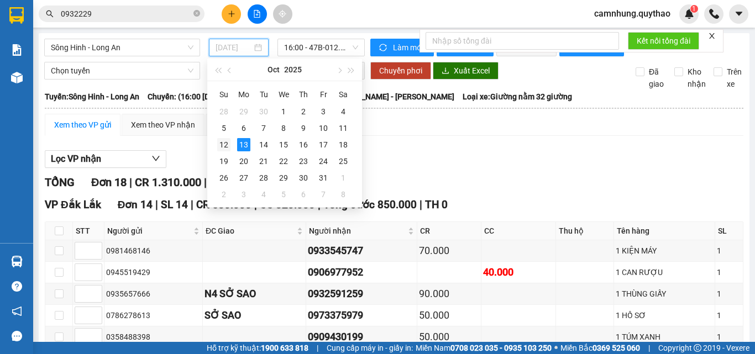
click at [222, 143] on div "12" at bounding box center [223, 144] width 13 height 13
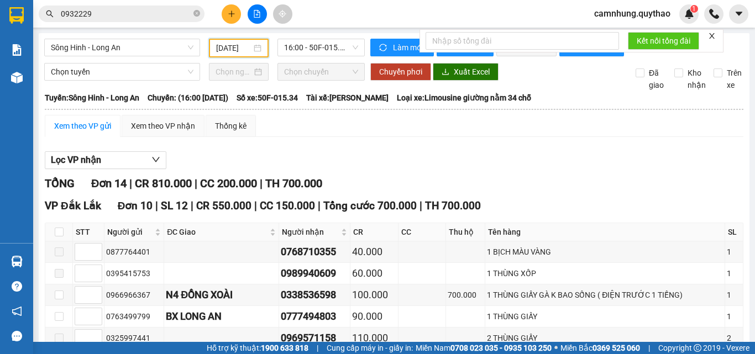
drag, startPoint x: 113, startPoint y: 48, endPoint x: 117, endPoint y: 56, distance: 9.7
click at [113, 46] on span "Sông Hinh - Long An" at bounding box center [122, 47] width 143 height 17
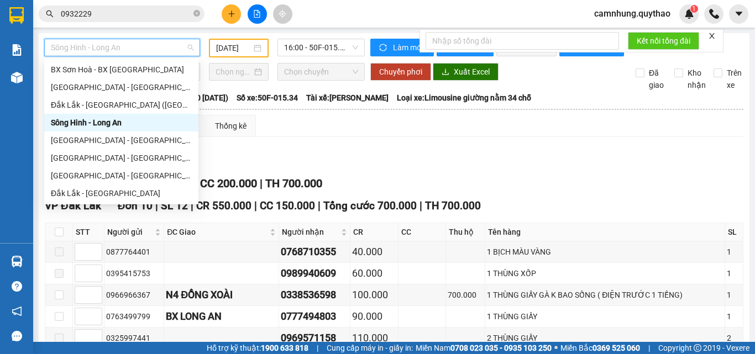
click at [101, 120] on div "Sông Hinh - Long An" at bounding box center [121, 123] width 141 height 12
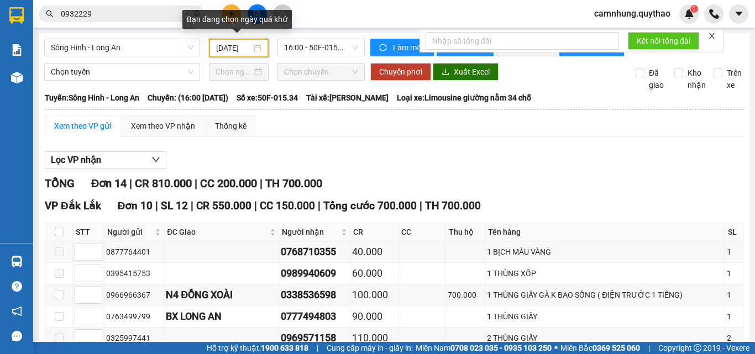
click at [231, 45] on input "[DATE]" at bounding box center [233, 48] width 35 height 12
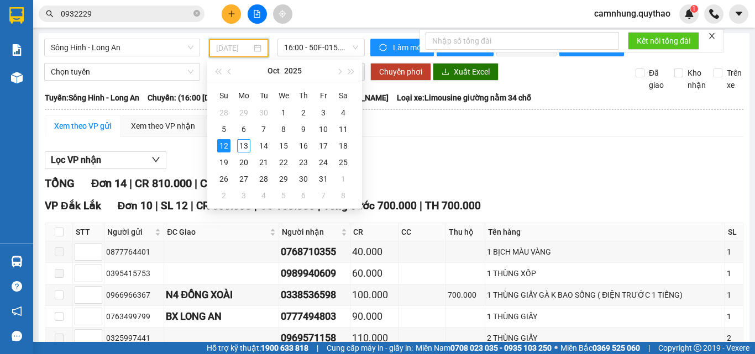
type input "[DATE]"
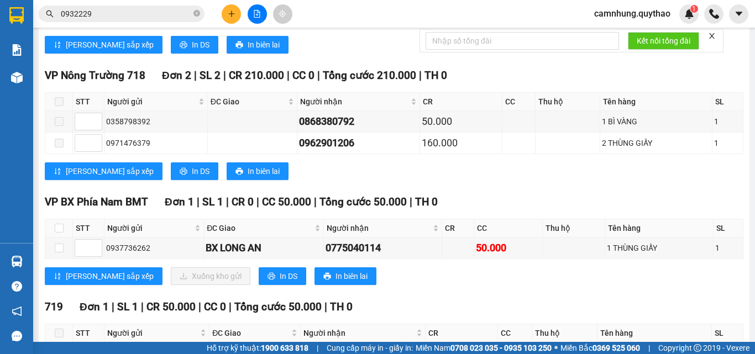
scroll to position [497, 0]
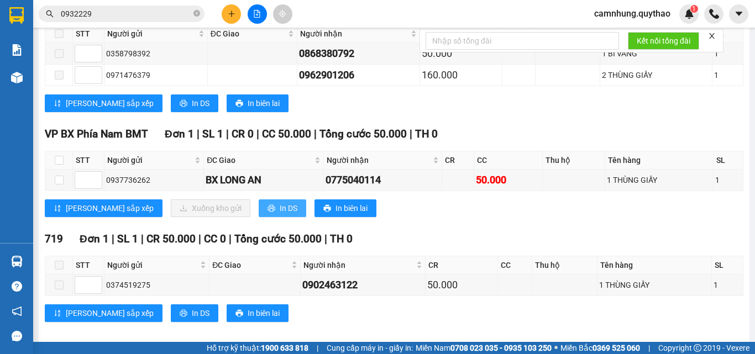
click at [280, 214] on span "In DS" at bounding box center [289, 208] width 18 height 12
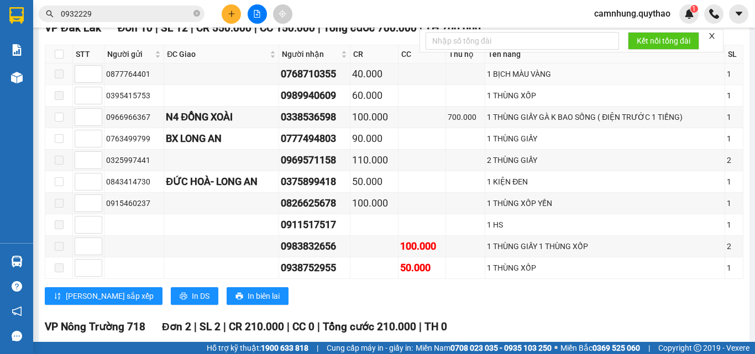
scroll to position [0, 0]
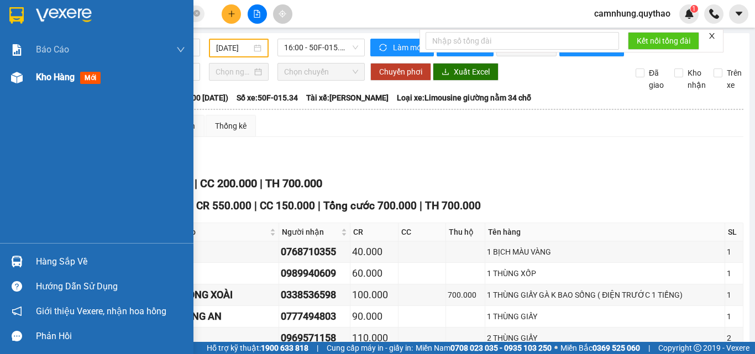
click at [49, 79] on span "Kho hàng" at bounding box center [55, 77] width 39 height 11
